Goal: Complete application form

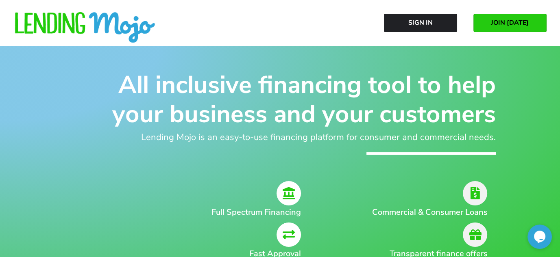
click at [530, 28] on link "JOIN [DATE]" at bounding box center [509, 23] width 73 height 18
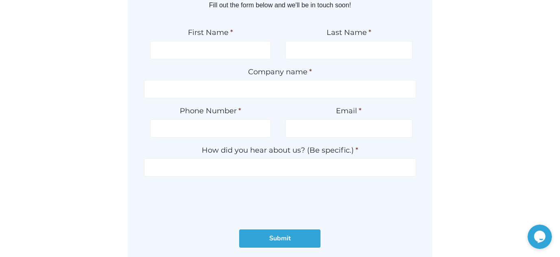
scroll to position [81, 0]
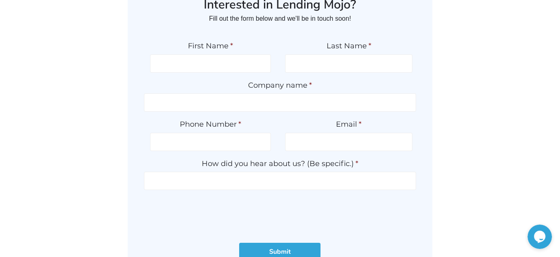
click at [79, 95] on div "Interested in Lending Mojo? Fill out the form below and we'll be in touch soon!…" at bounding box center [280, 132] width 447 height 295
drag, startPoint x: 216, startPoint y: 64, endPoint x: 220, endPoint y: 57, distance: 8.2
click at [220, 59] on input "First Name *" at bounding box center [210, 63] width 121 height 18
type input "Robert"
click at [339, 66] on input "Last Name *" at bounding box center [348, 63] width 127 height 18
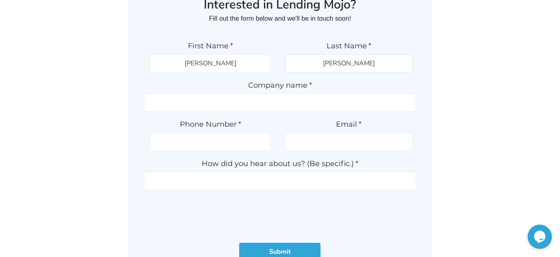
type input "Swanson"
click at [257, 107] on input "Company name *" at bounding box center [280, 103] width 272 height 18
type input "PLATINUM AUTOS"
type input "2066500505"
type input "platinumautos@msn.com"
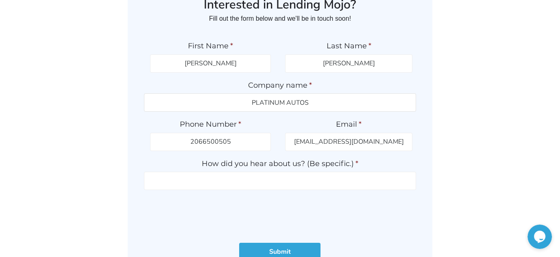
type input "(206) 650-0505"
click at [402, 194] on ul "First Name * Robert Last Name * Swanson Company name * PLATINUM AUTOS Phone Num…" at bounding box center [280, 131] width 272 height 197
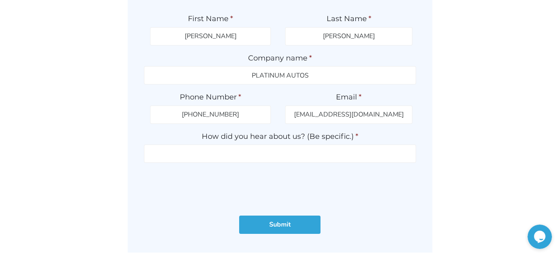
scroll to position [122, 0]
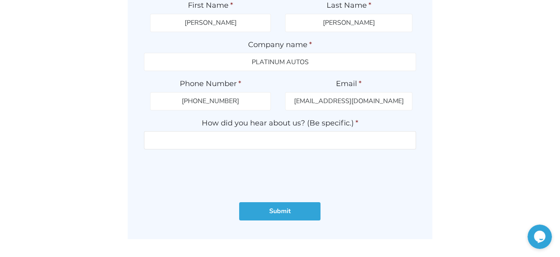
click at [300, 135] on input "How did you hear about us? (Be specific.) *" at bounding box center [280, 140] width 272 height 18
type input "ASC Warranty rep"
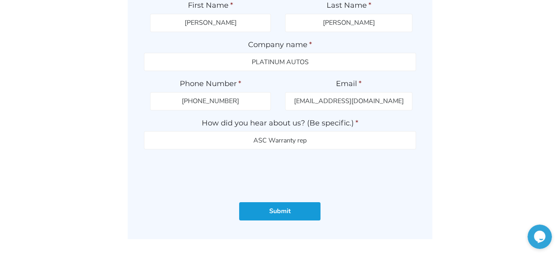
click at [293, 207] on input "Submit" at bounding box center [279, 212] width 81 height 18
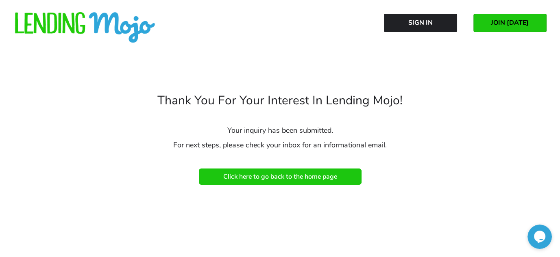
click at [258, 174] on span "Click here to go back to the home page" at bounding box center [280, 176] width 114 height 7
